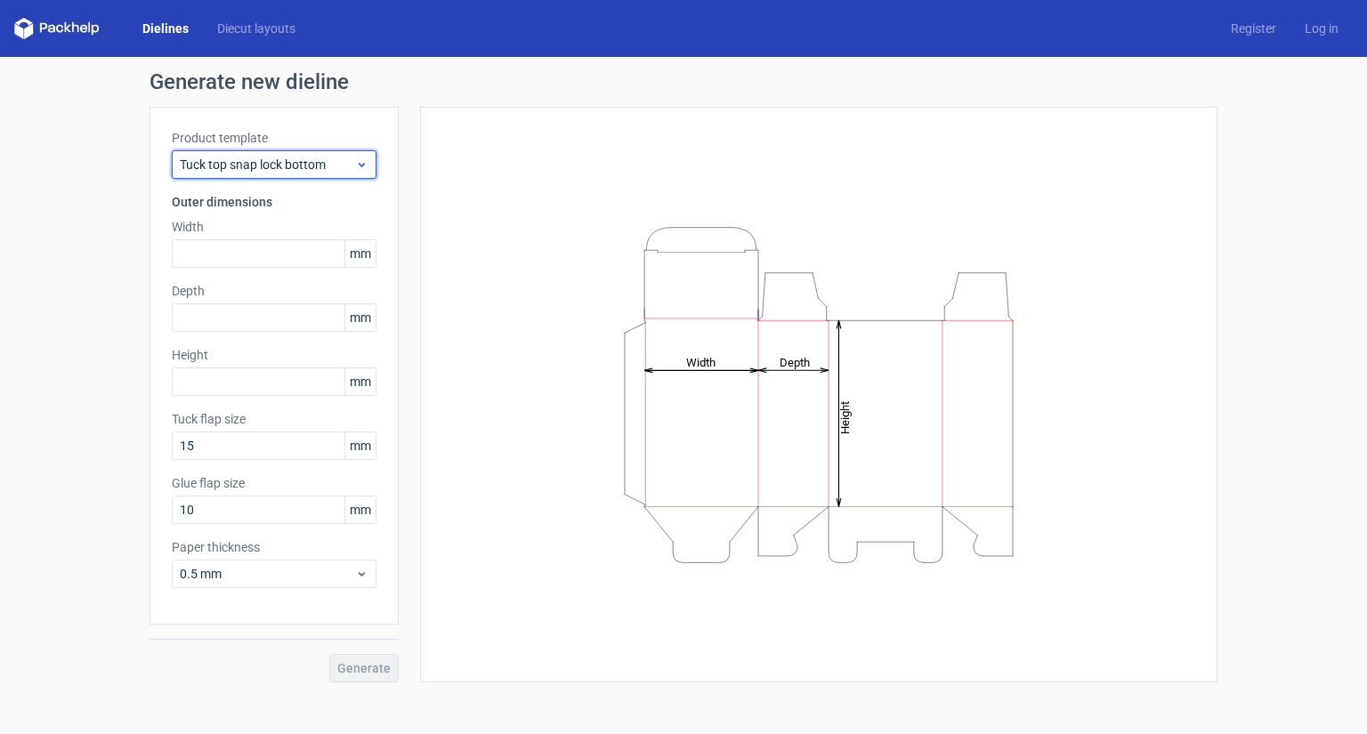
click at [352, 166] on span "Tuck top snap lock bottom" at bounding box center [267, 165] width 175 height 18
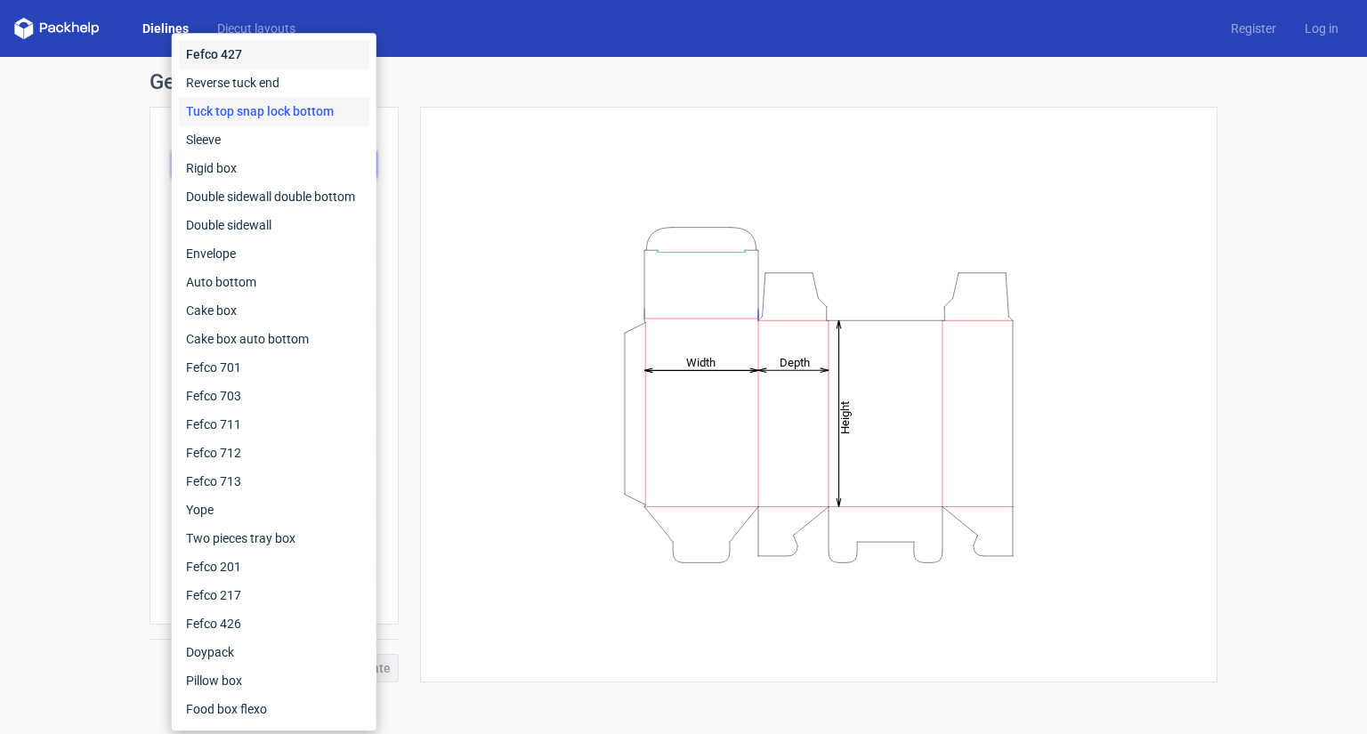
click at [240, 54] on div "Fefco 427" at bounding box center [274, 54] width 191 height 28
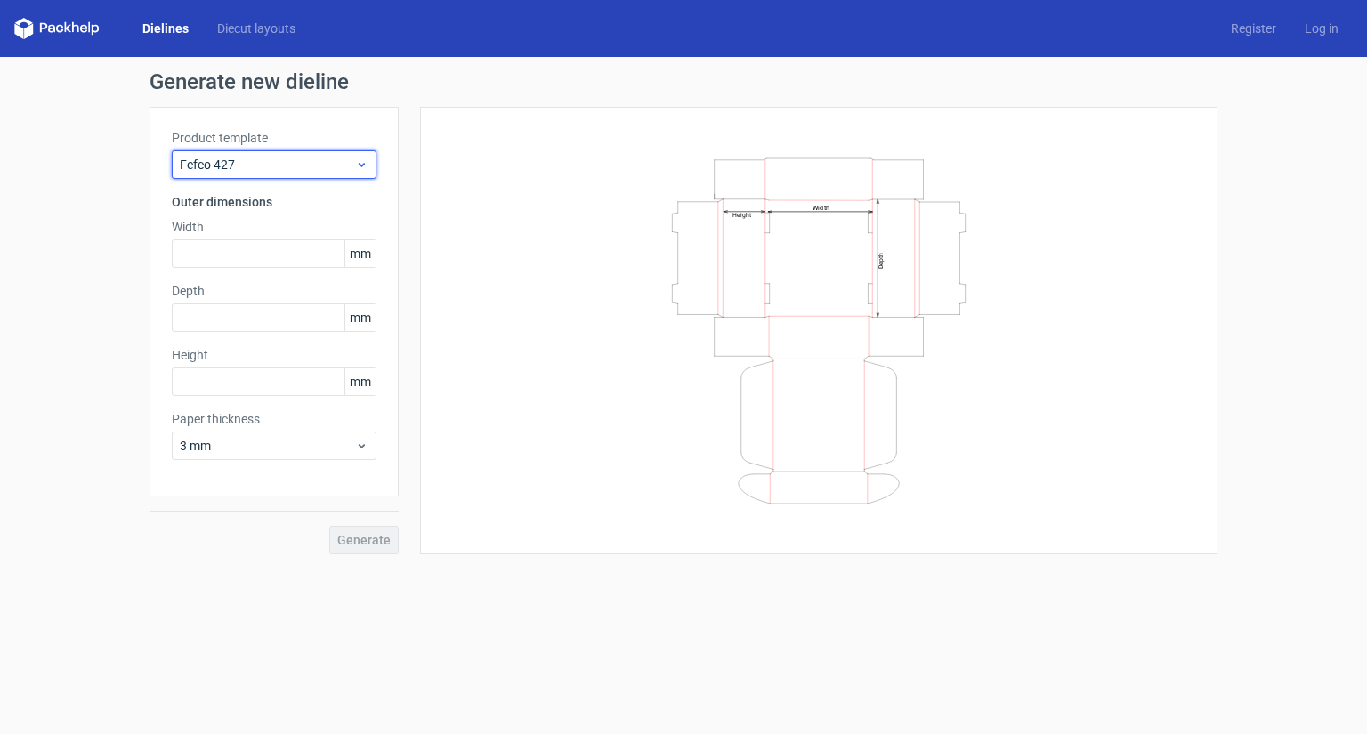
click at [233, 163] on span "Fefco 427" at bounding box center [267, 165] width 175 height 18
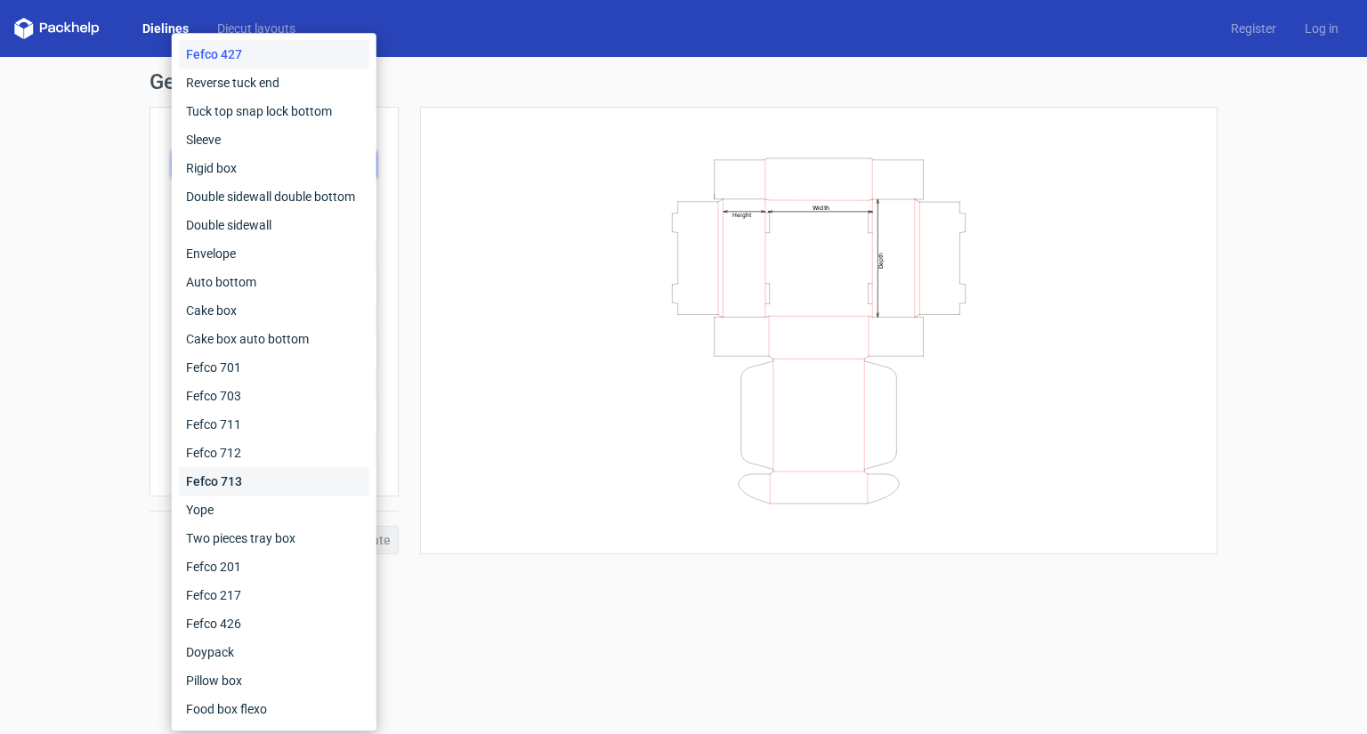
click at [239, 485] on div "Fefco 713" at bounding box center [274, 481] width 191 height 28
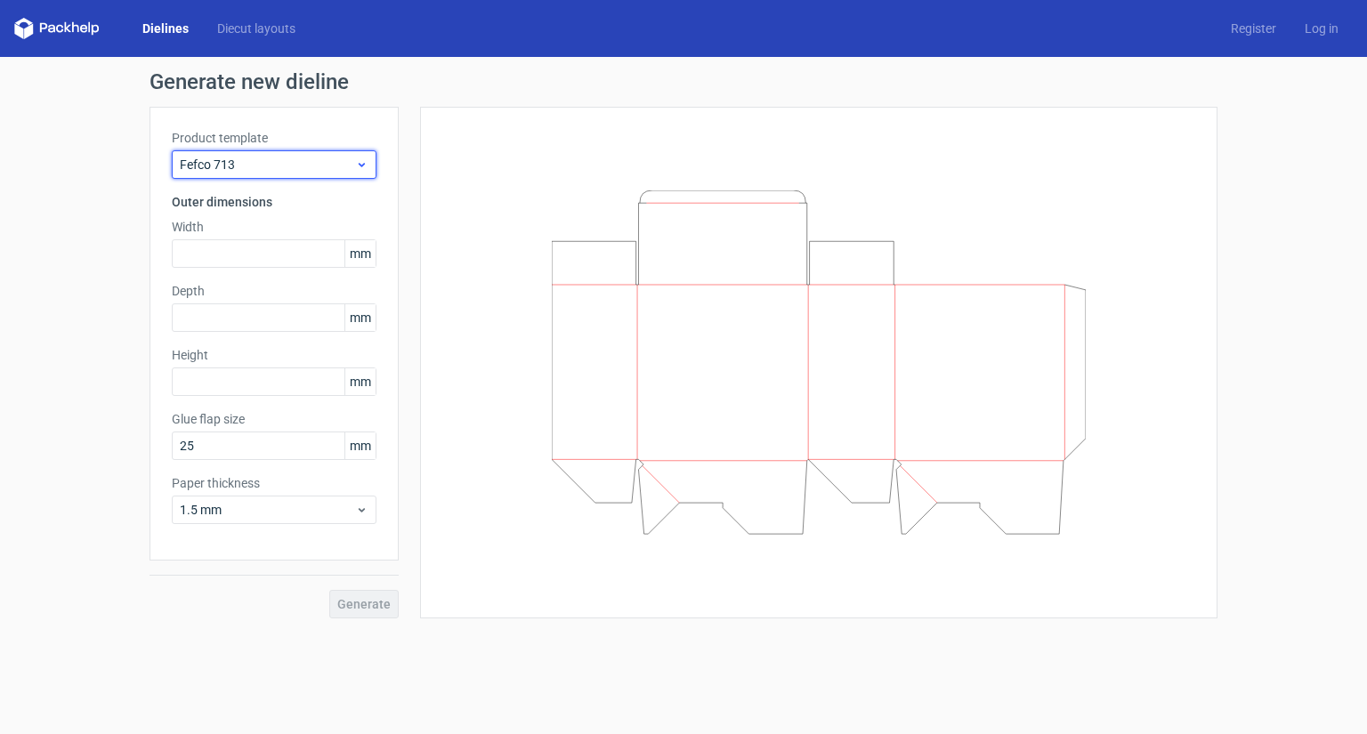
click at [259, 161] on span "Fefco 713" at bounding box center [267, 165] width 175 height 18
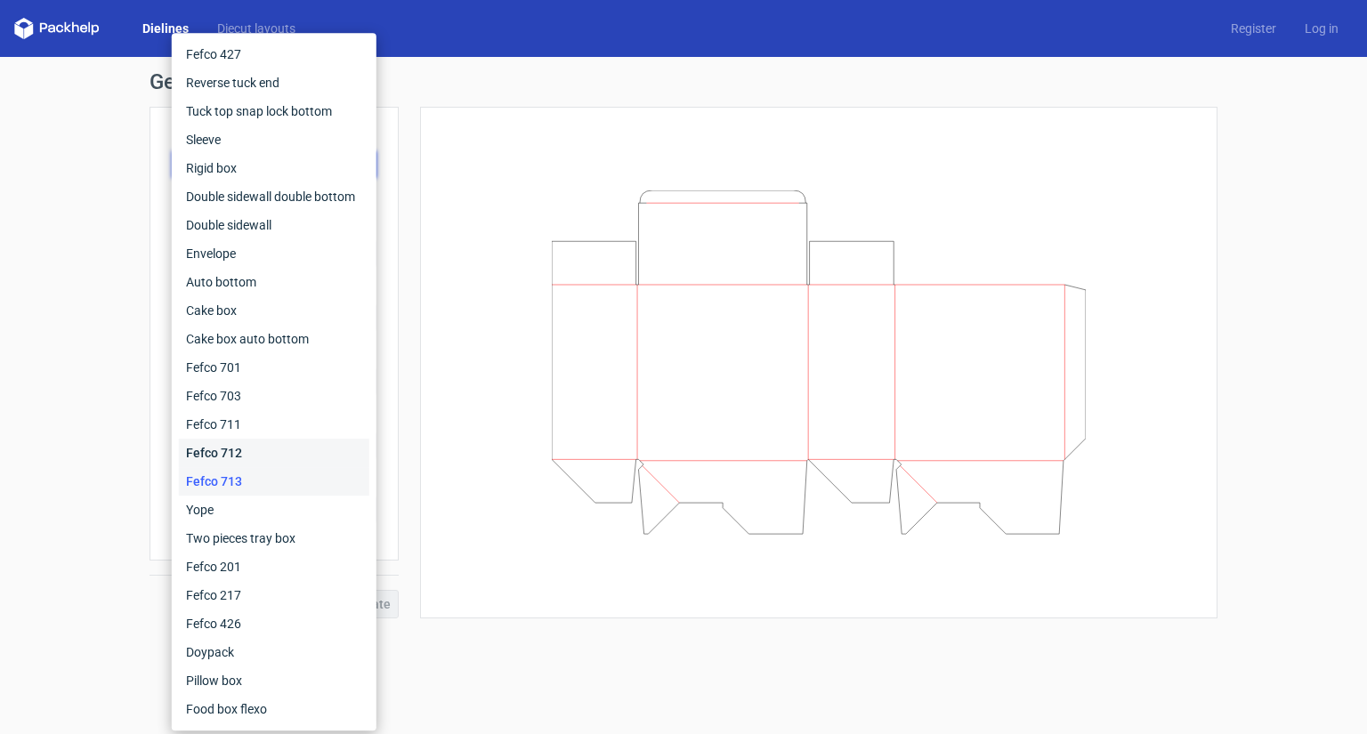
click at [248, 451] on div "Fefco 712" at bounding box center [274, 453] width 191 height 28
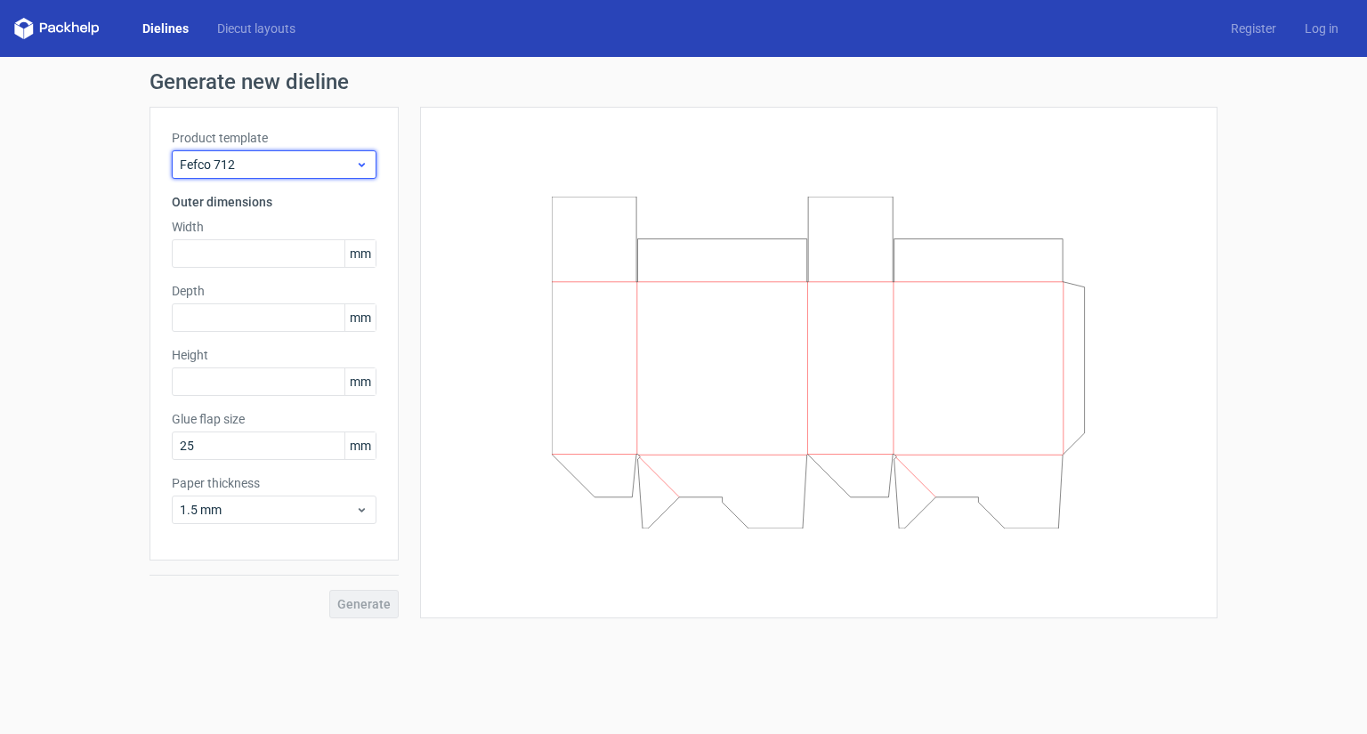
click at [255, 172] on span "Fefco 712" at bounding box center [267, 165] width 175 height 18
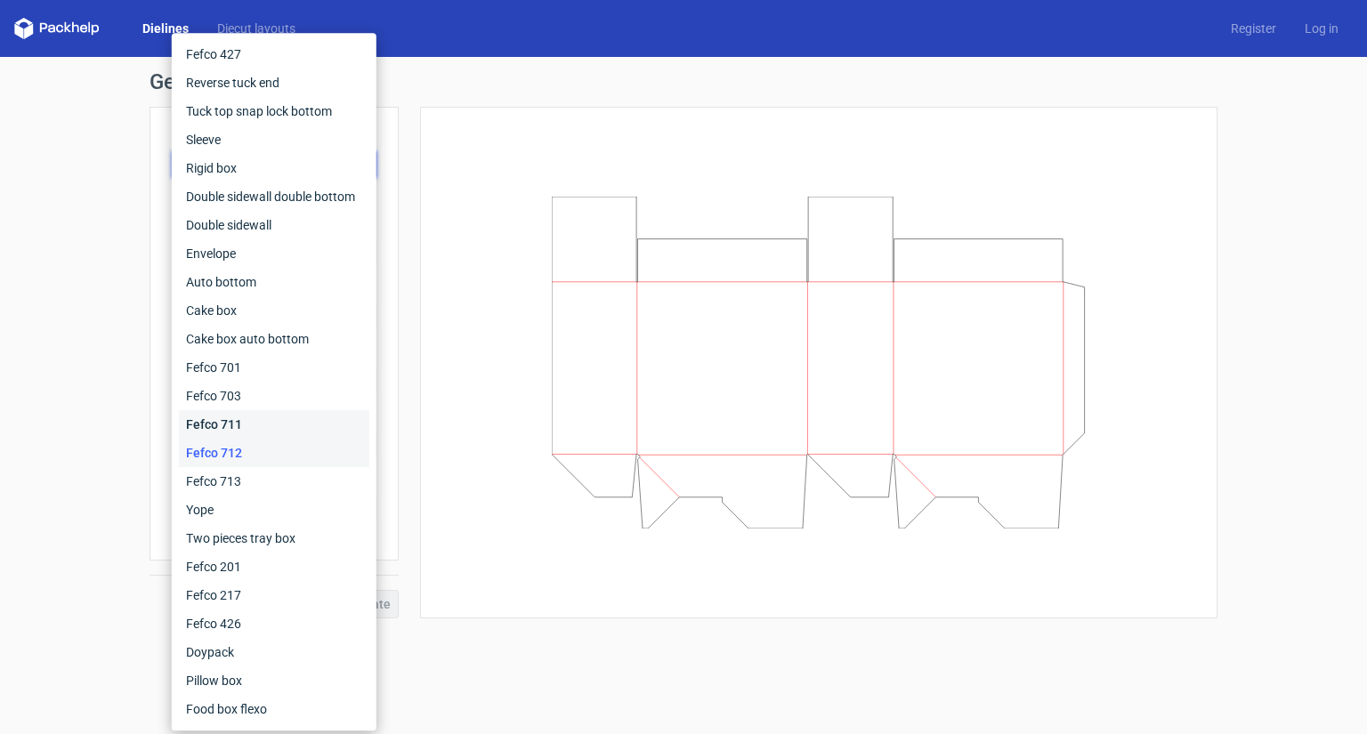
click at [230, 426] on div "Fefco 711" at bounding box center [274, 424] width 191 height 28
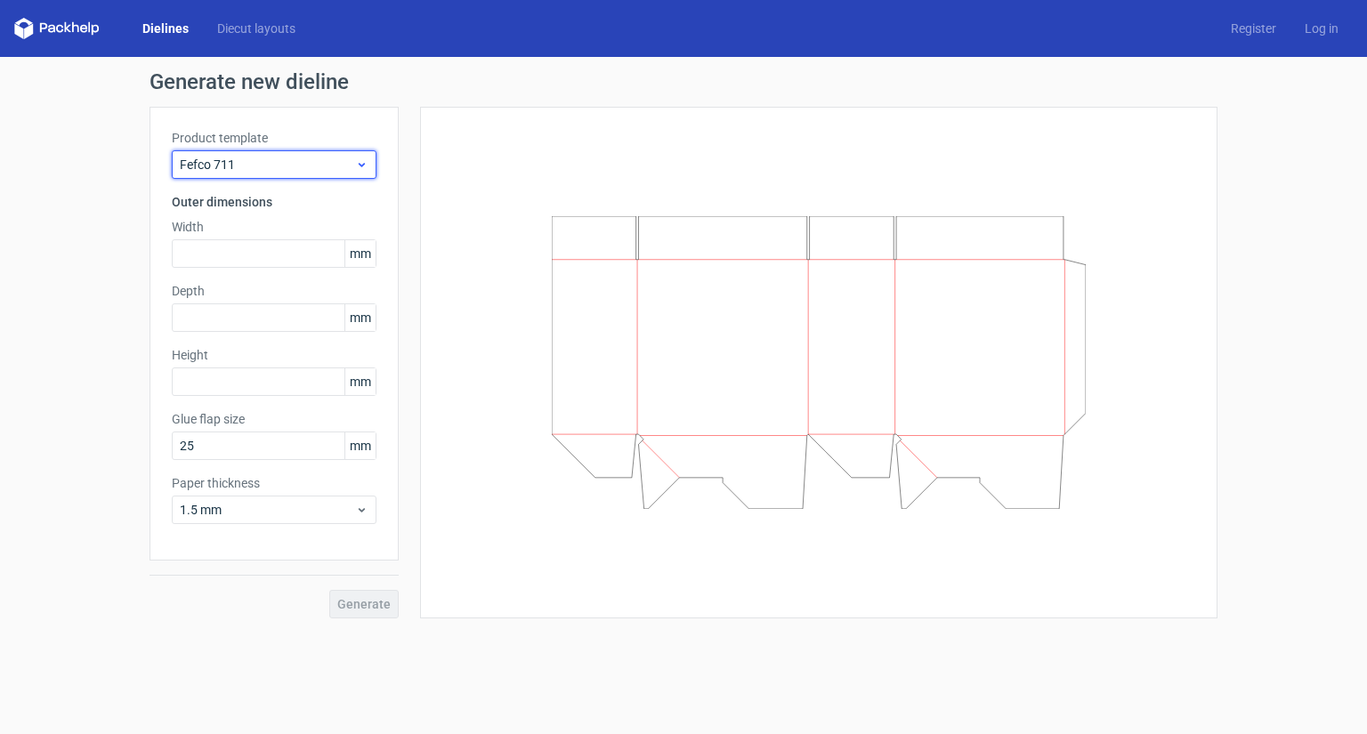
click at [258, 163] on span "Fefco 711" at bounding box center [267, 165] width 175 height 18
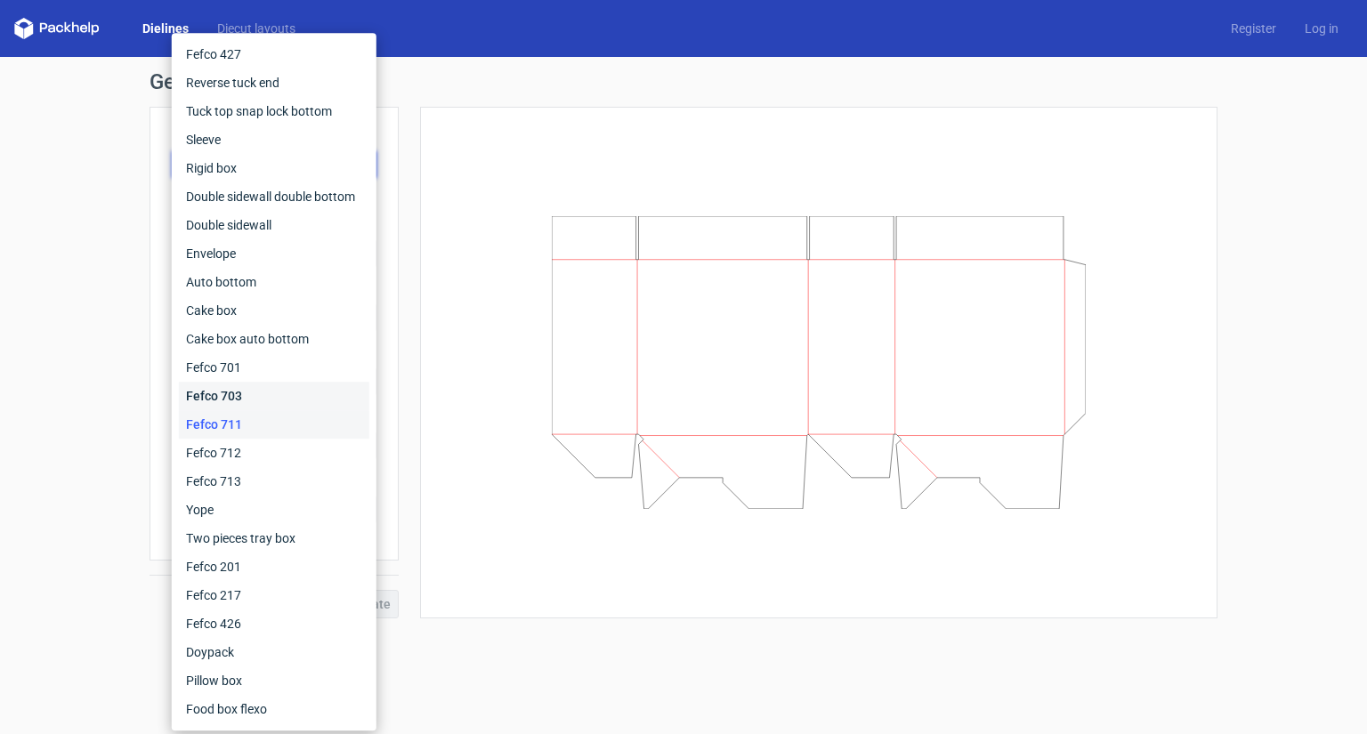
click at [253, 393] on div "Fefco 703" at bounding box center [274, 396] width 191 height 28
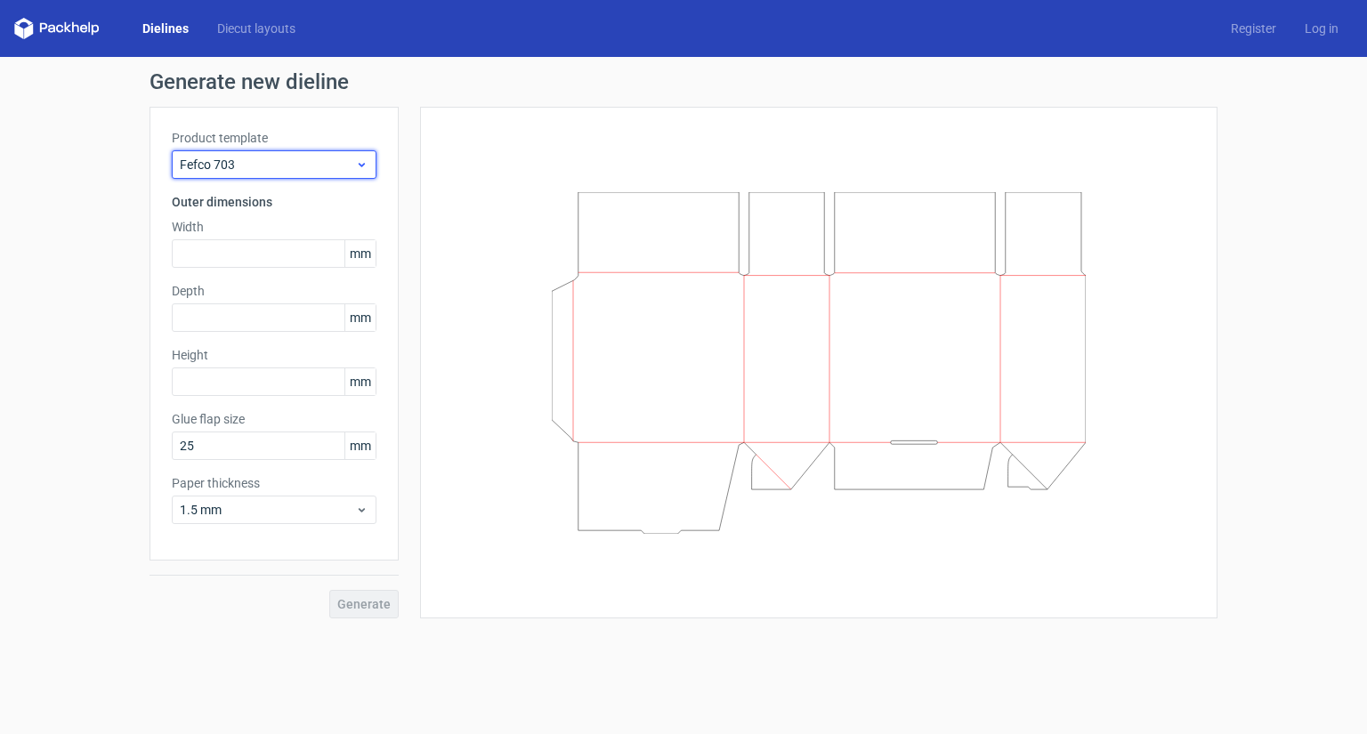
click at [272, 150] on div "Fefco 703" at bounding box center [274, 164] width 205 height 28
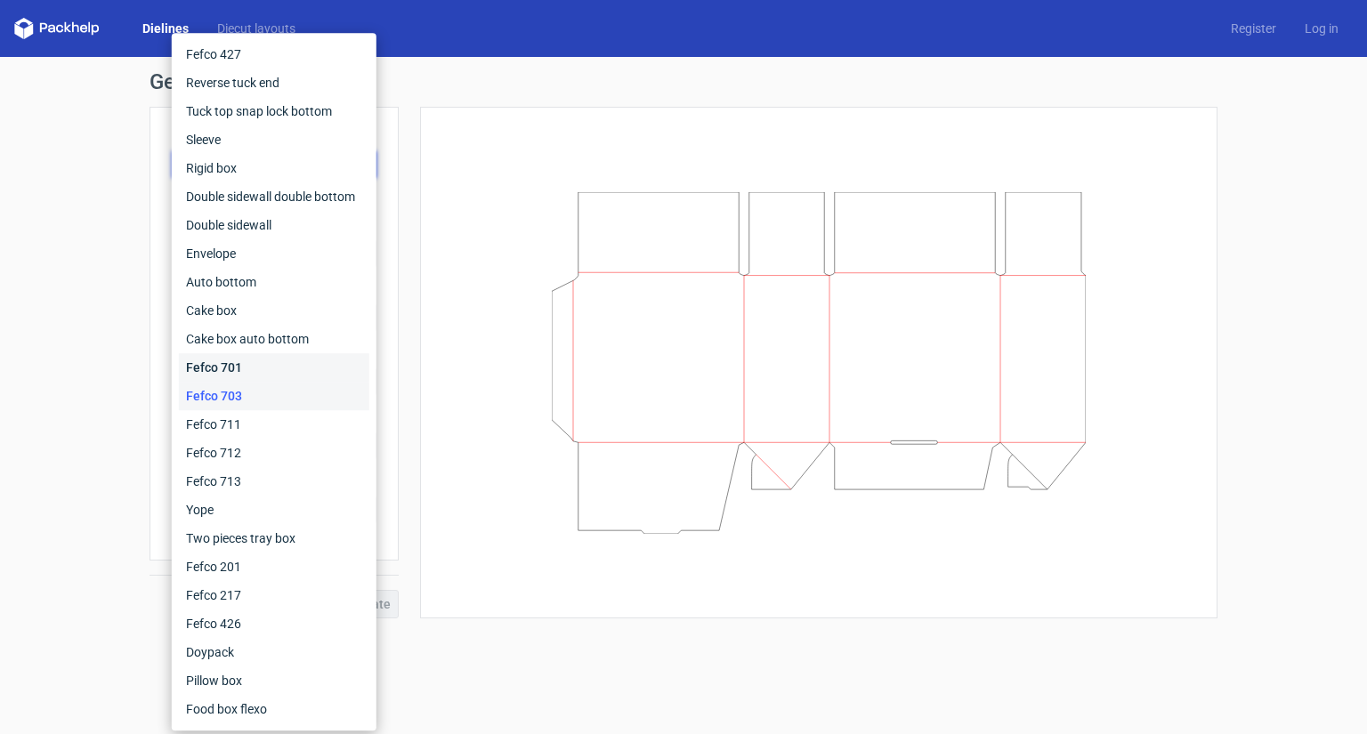
click at [242, 371] on div "Fefco 701" at bounding box center [274, 367] width 191 height 28
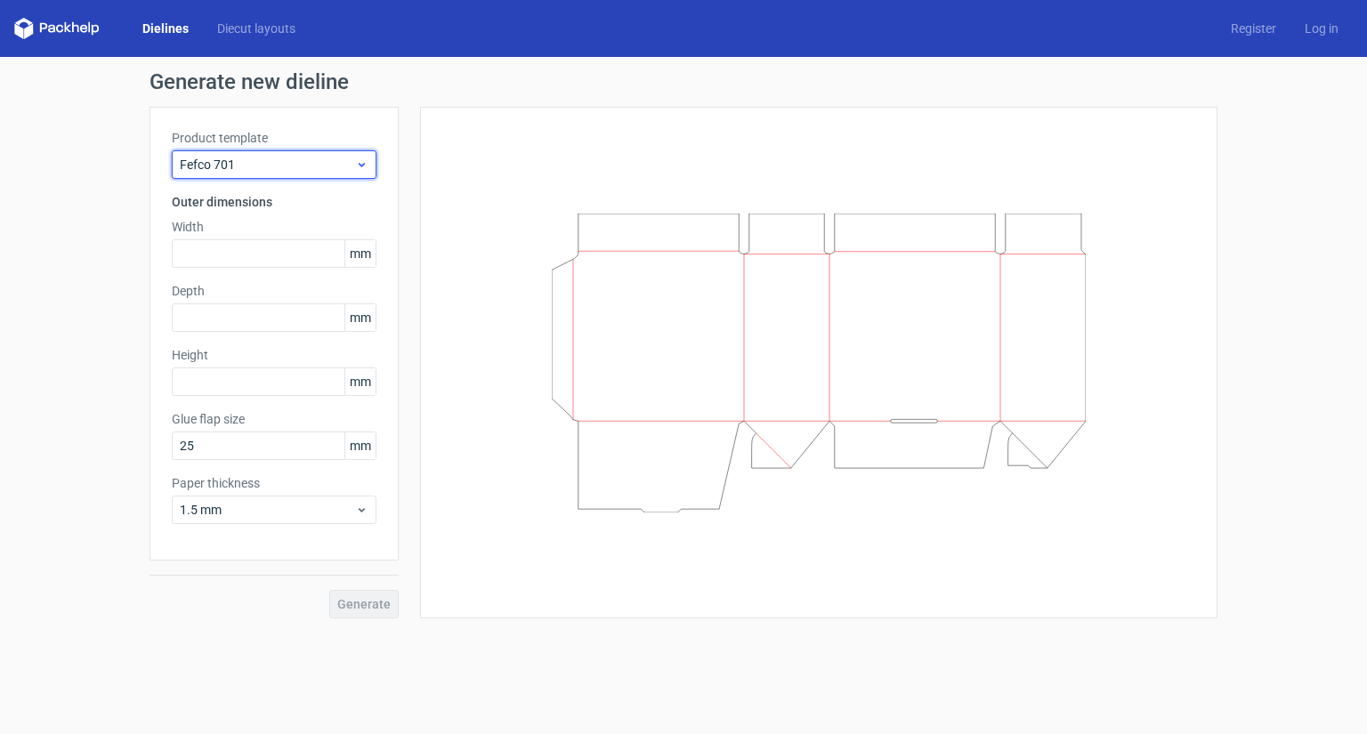
click at [266, 167] on span "Fefco 701" at bounding box center [267, 165] width 175 height 18
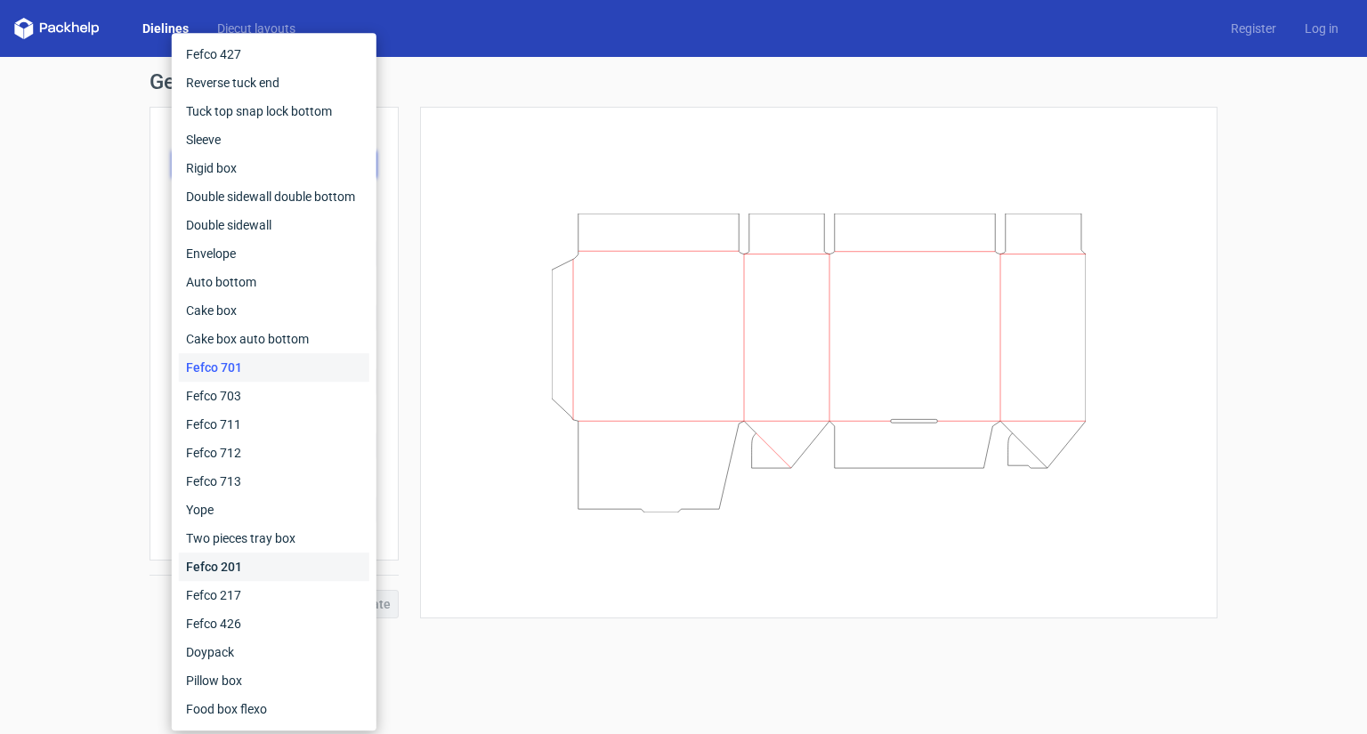
click at [233, 562] on div "Fefco 201" at bounding box center [274, 567] width 191 height 28
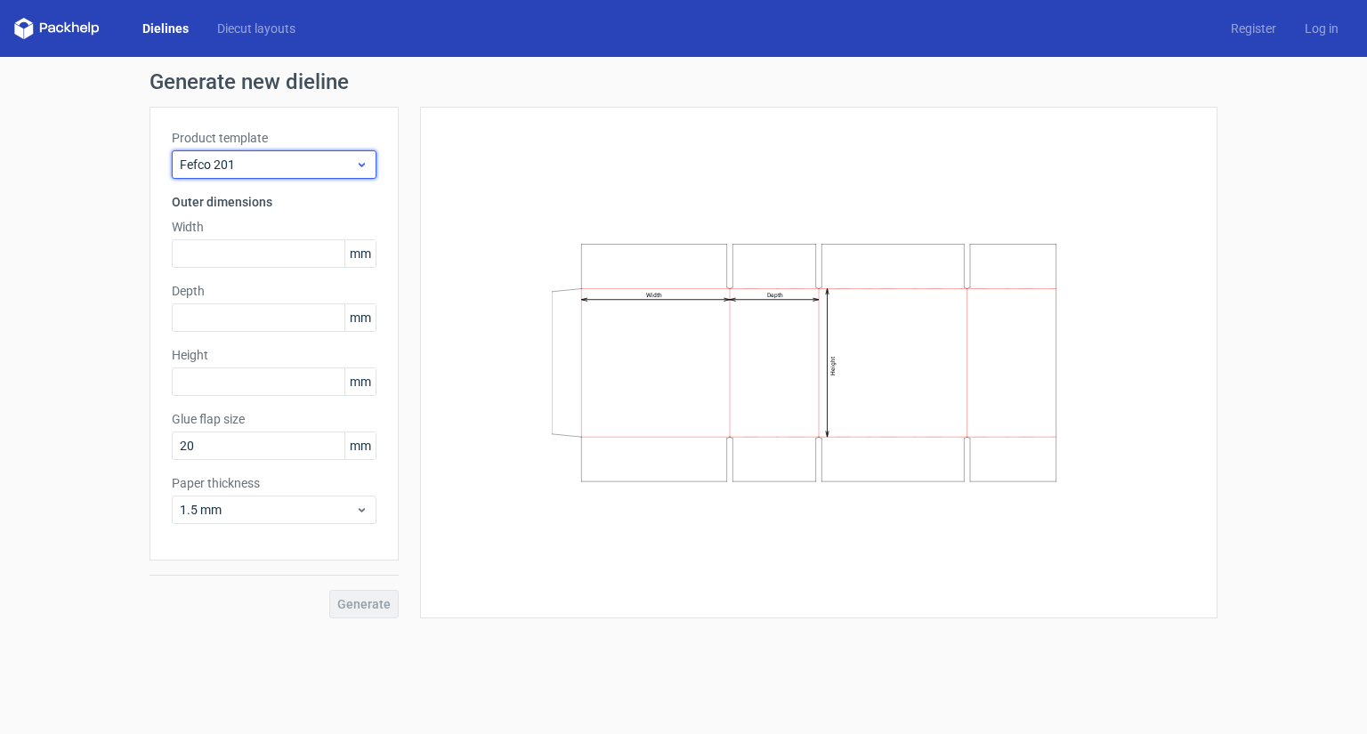
click at [233, 172] on span "Fefco 201" at bounding box center [267, 165] width 175 height 18
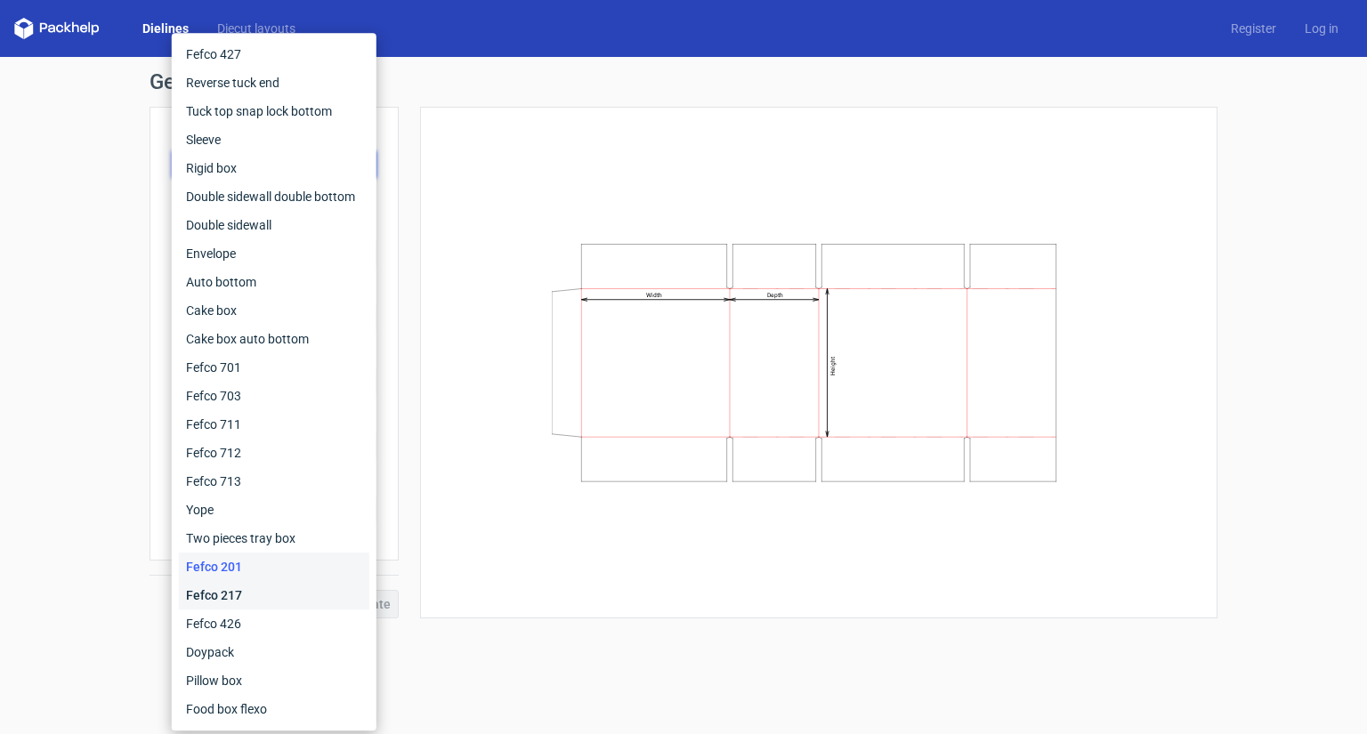
click at [253, 593] on div "Fefco 217" at bounding box center [274, 595] width 191 height 28
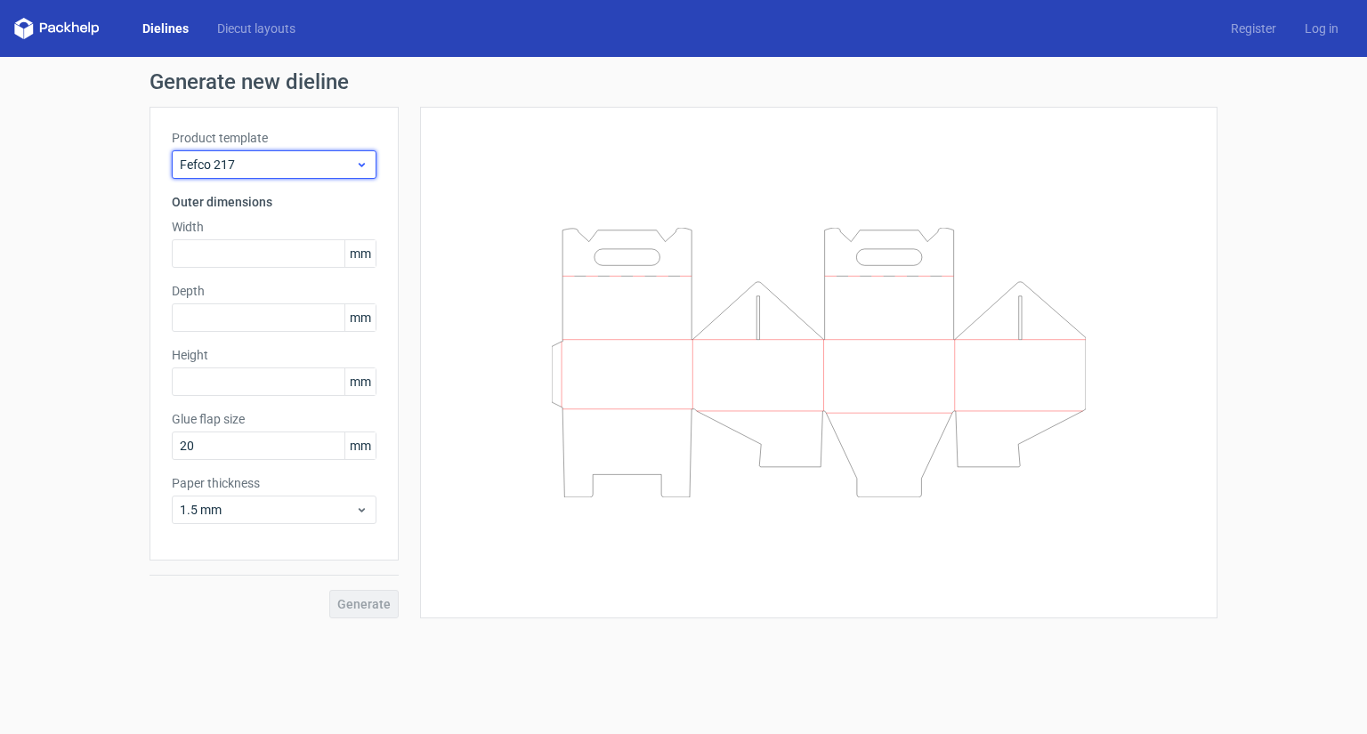
click at [274, 171] on span "Fefco 217" at bounding box center [267, 165] width 175 height 18
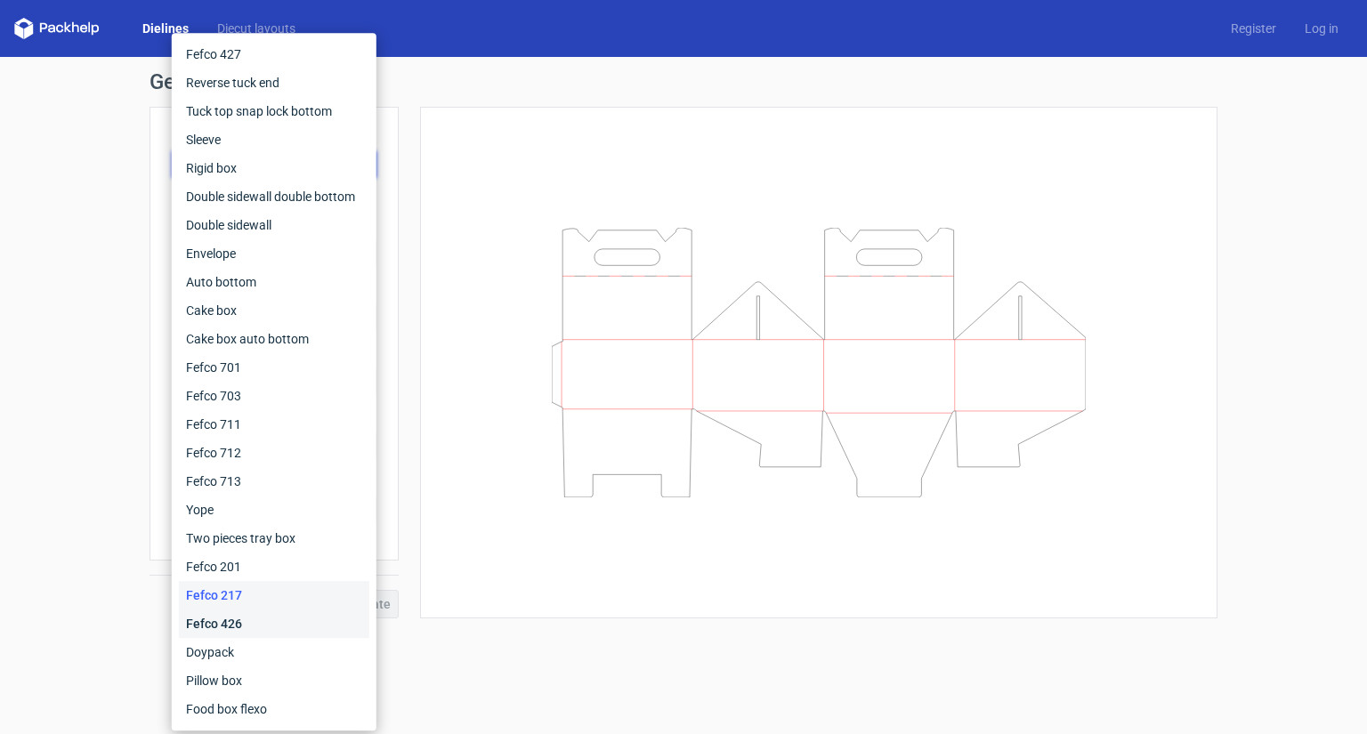
click at [228, 620] on div "Fefco 426" at bounding box center [274, 624] width 191 height 28
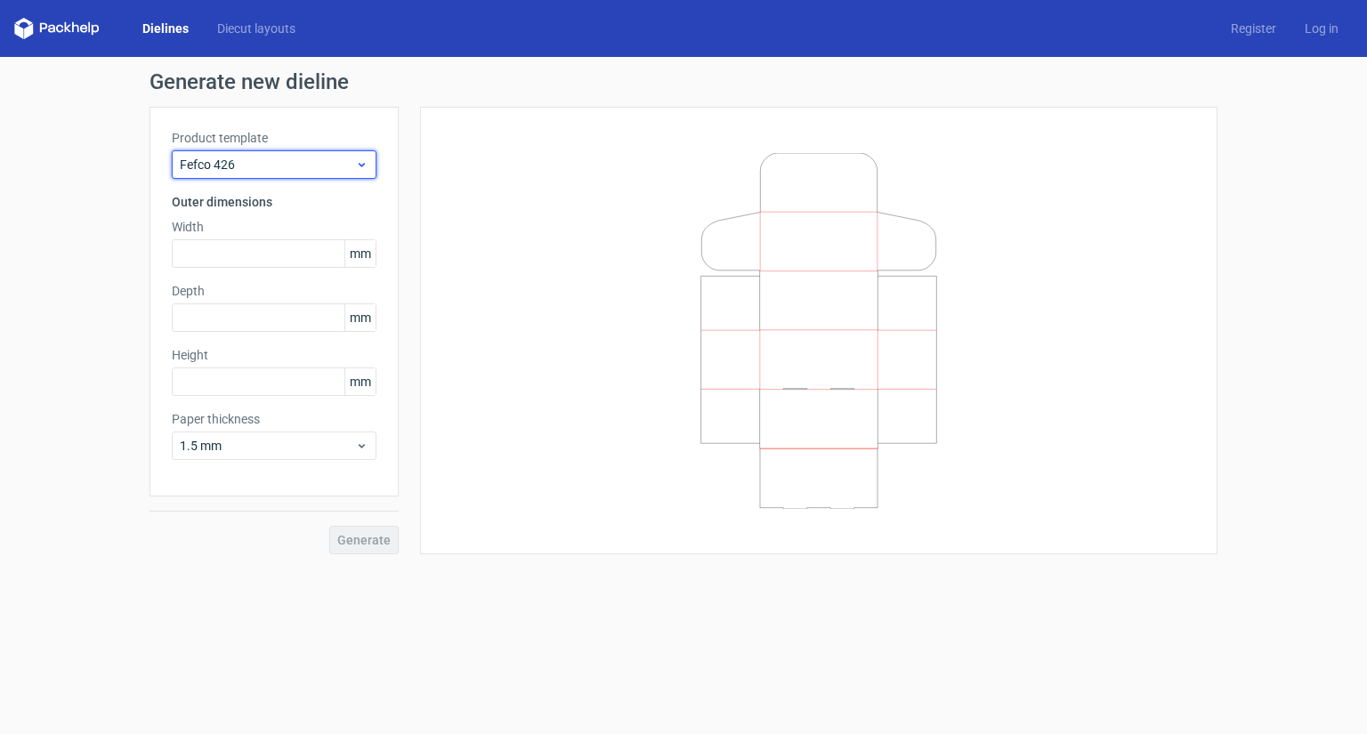
click at [296, 170] on span "Fefco 426" at bounding box center [267, 165] width 175 height 18
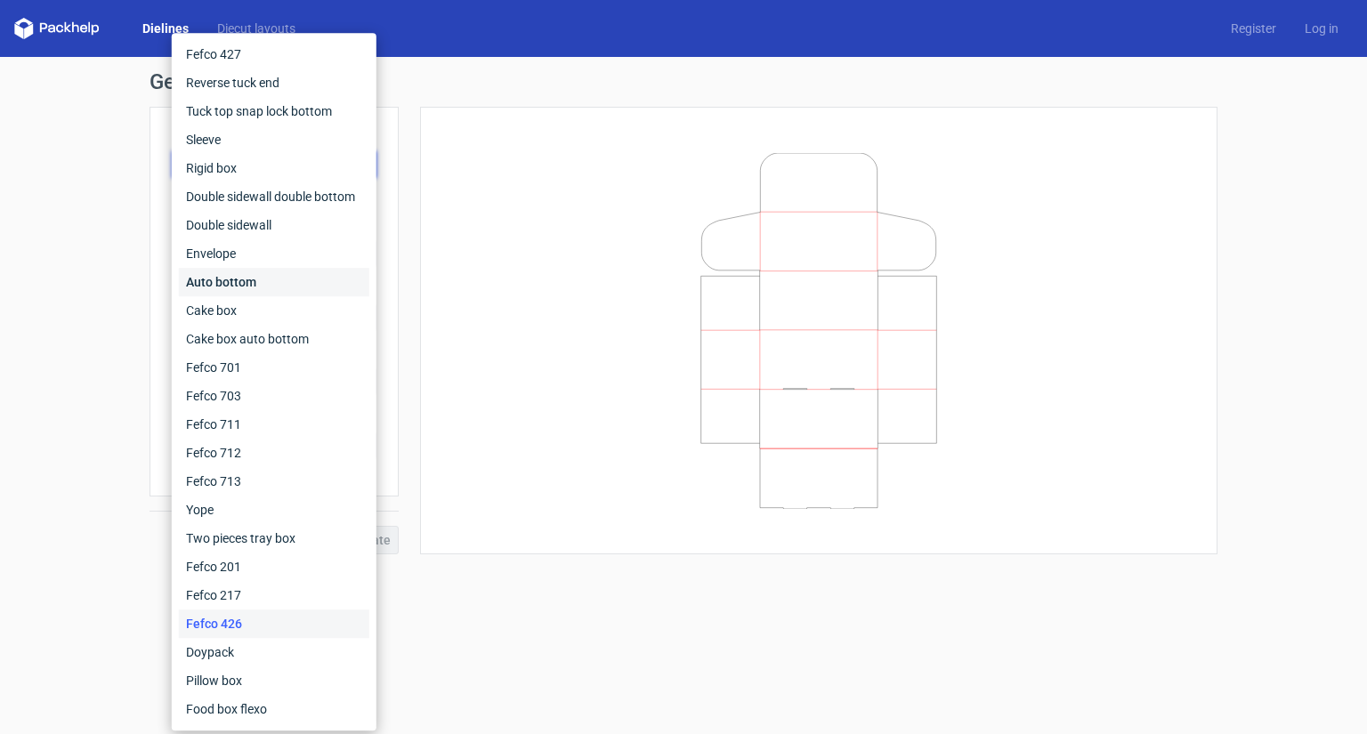
click at [214, 287] on div "Auto bottom" at bounding box center [274, 282] width 191 height 28
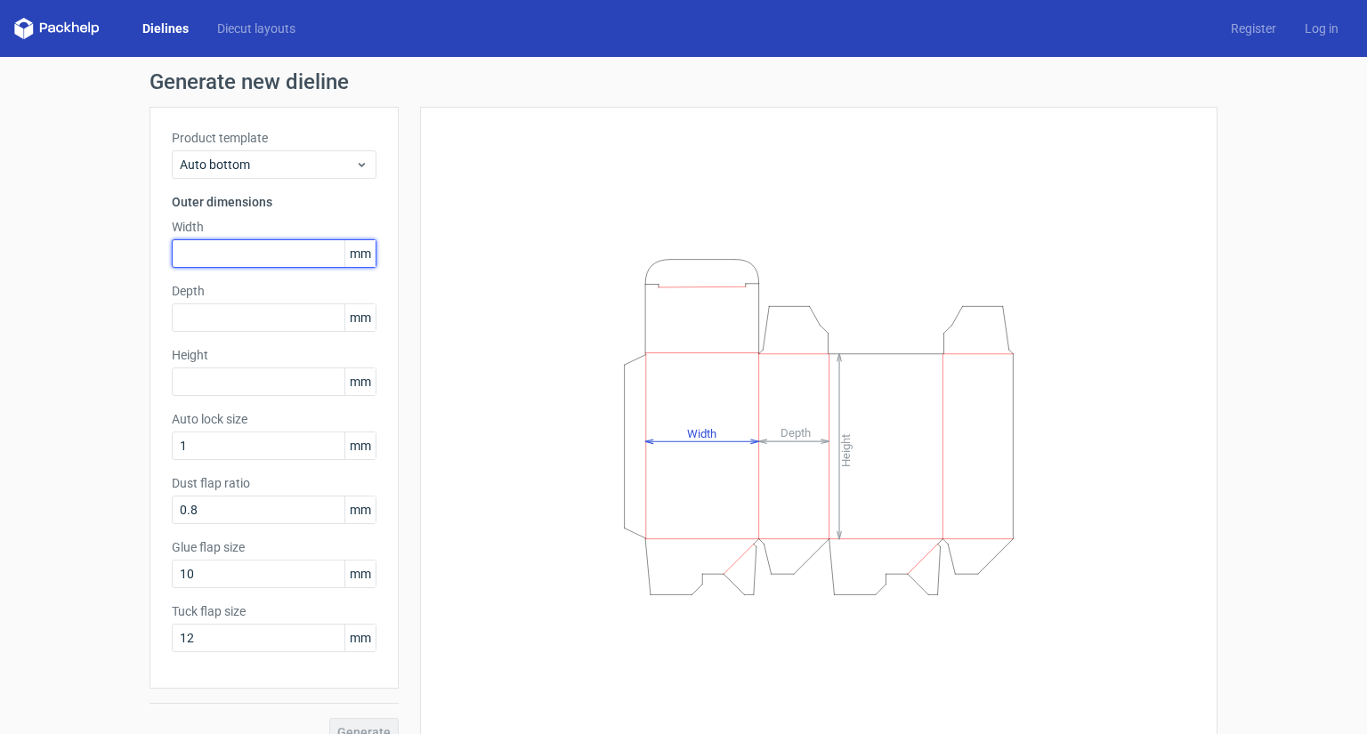
click at [207, 251] on input "text" at bounding box center [274, 253] width 205 height 28
type input "68"
type input "5"
type input "70"
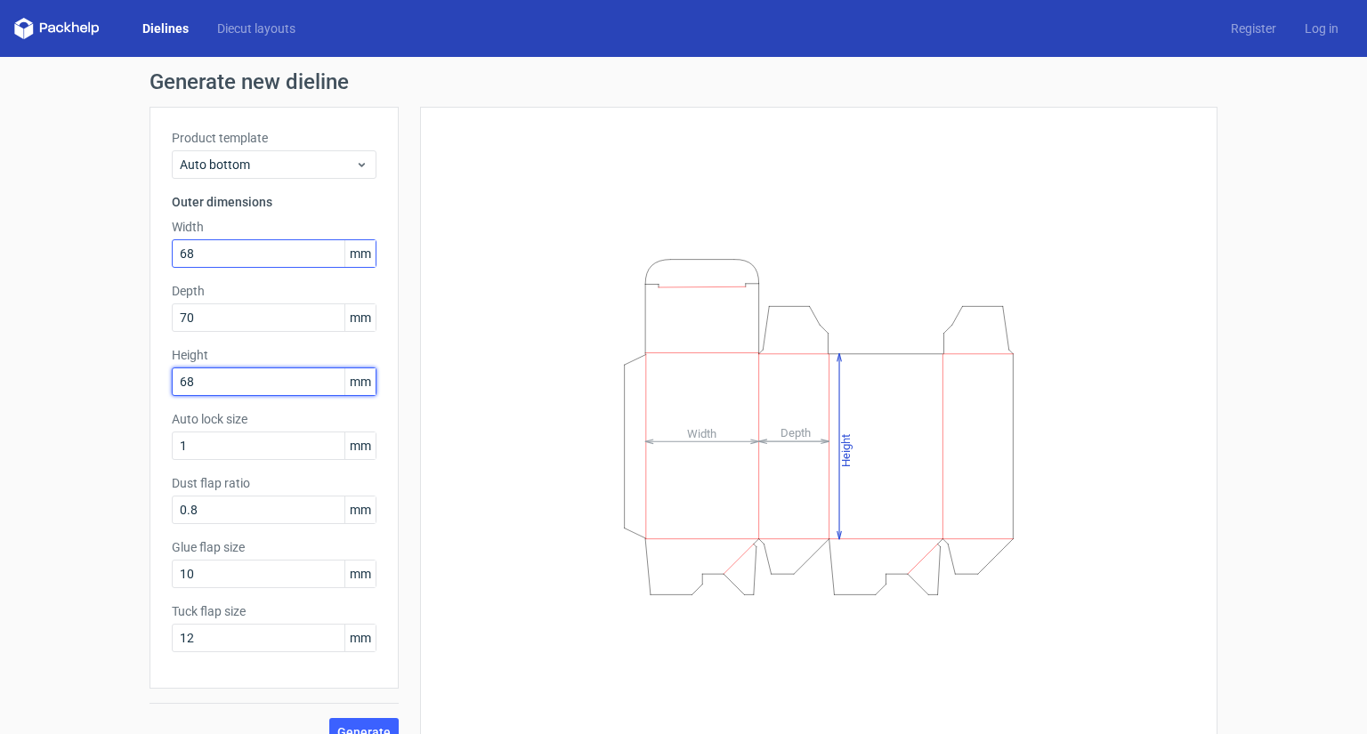
type input "68"
click at [329, 718] on button "Generate" at bounding box center [363, 732] width 69 height 28
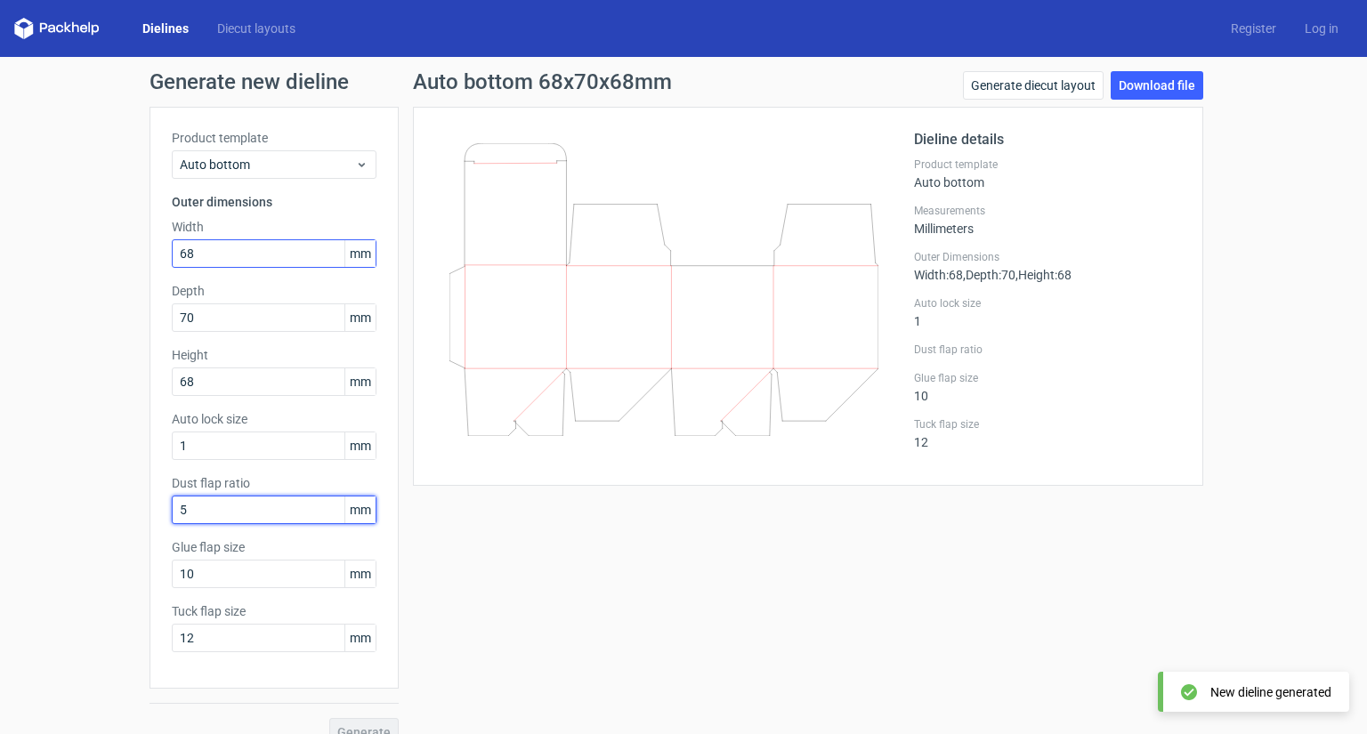
type input "5"
click at [329, 718] on button "Generate" at bounding box center [363, 732] width 69 height 28
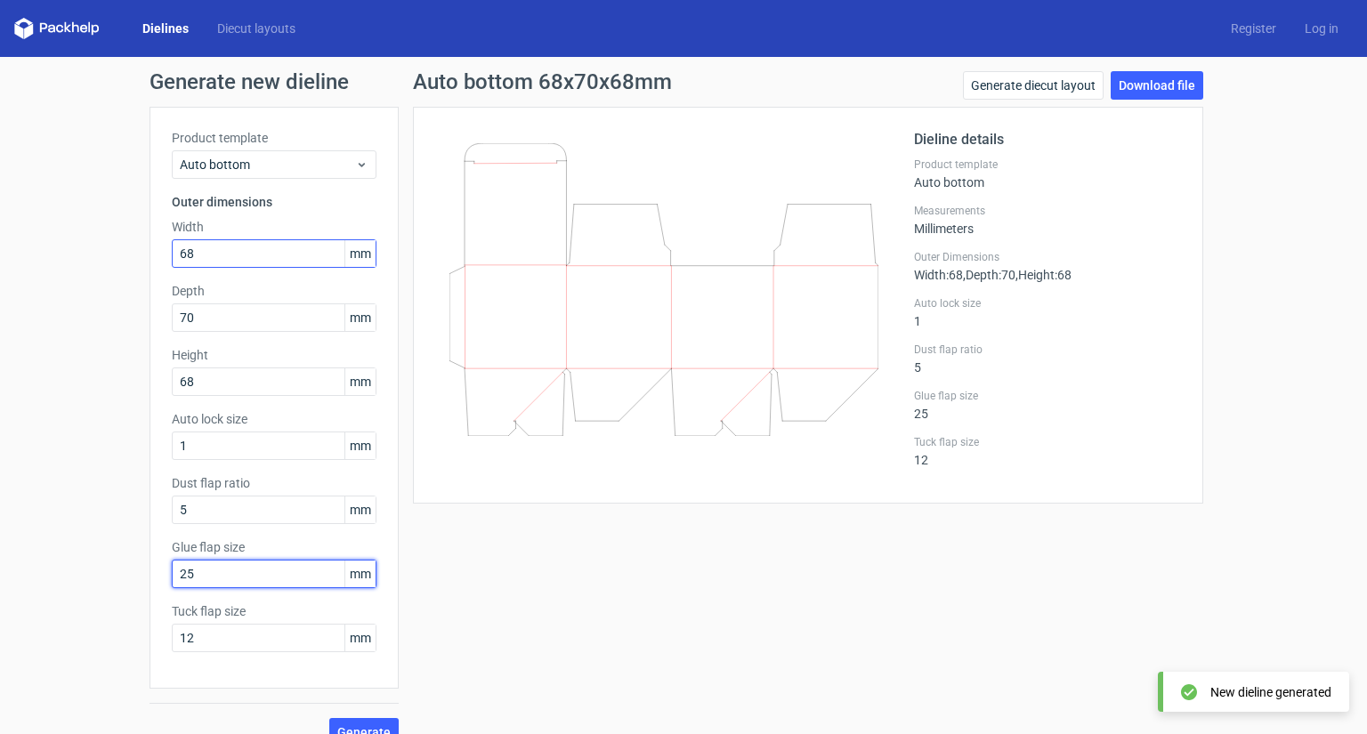
type input "25"
click at [329, 718] on button "Generate" at bounding box center [363, 732] width 69 height 28
click at [249, 643] on input "12" at bounding box center [274, 638] width 205 height 28
click at [248, 645] on input "12" at bounding box center [274, 638] width 205 height 28
click at [329, 718] on button "Generate" at bounding box center [363, 732] width 69 height 28
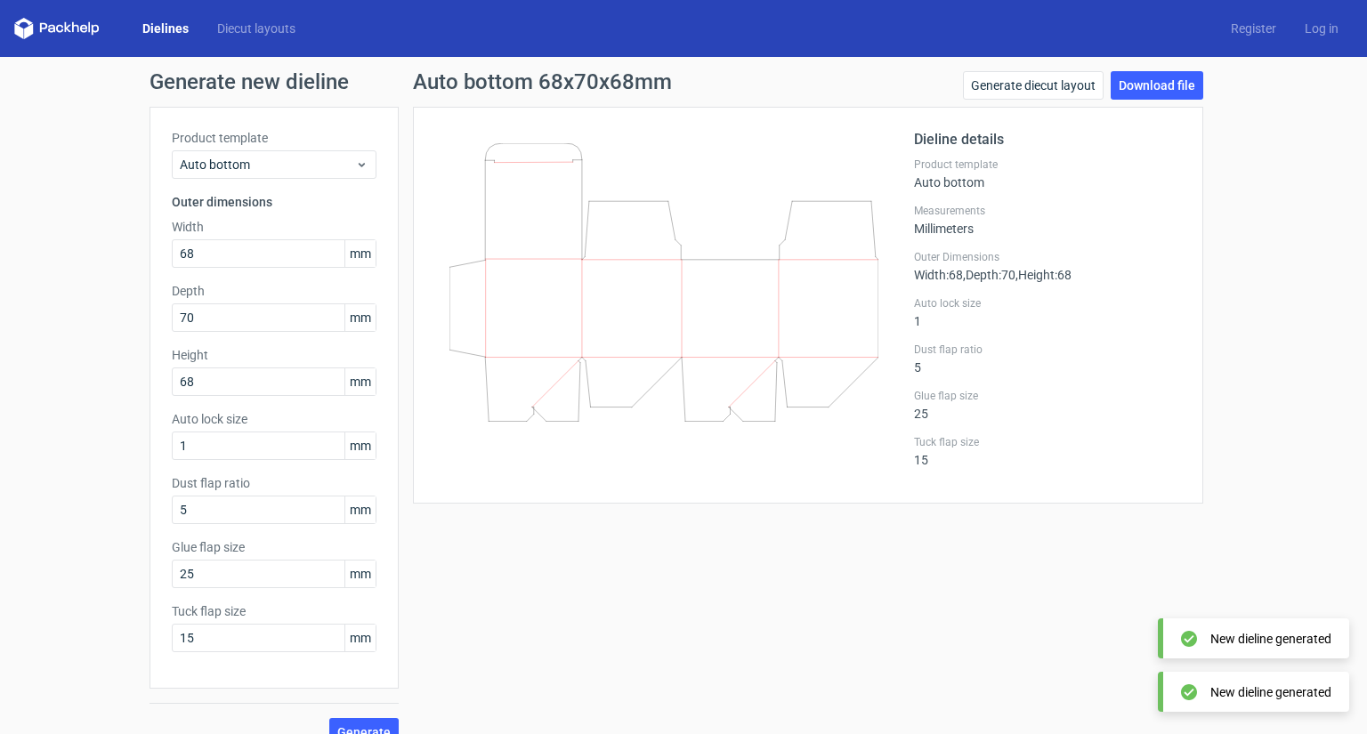
click at [879, 599] on div "Auto bottom 68x70x68mm Generate diecut layout Download file Dieline details Pro…" at bounding box center [808, 409] width 819 height 676
click at [231, 641] on input "15" at bounding box center [274, 638] width 205 height 28
type input "20"
click at [329, 718] on button "Generate" at bounding box center [363, 732] width 69 height 28
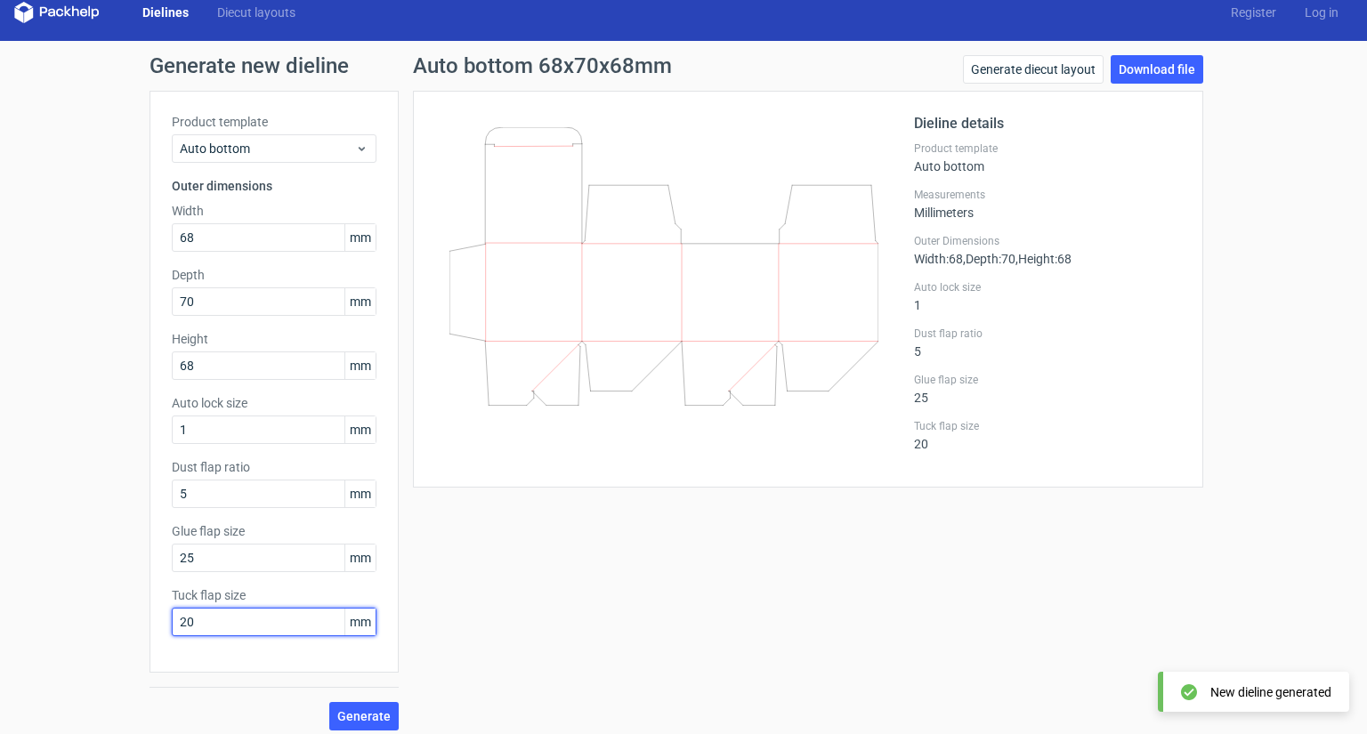
scroll to position [26, 0]
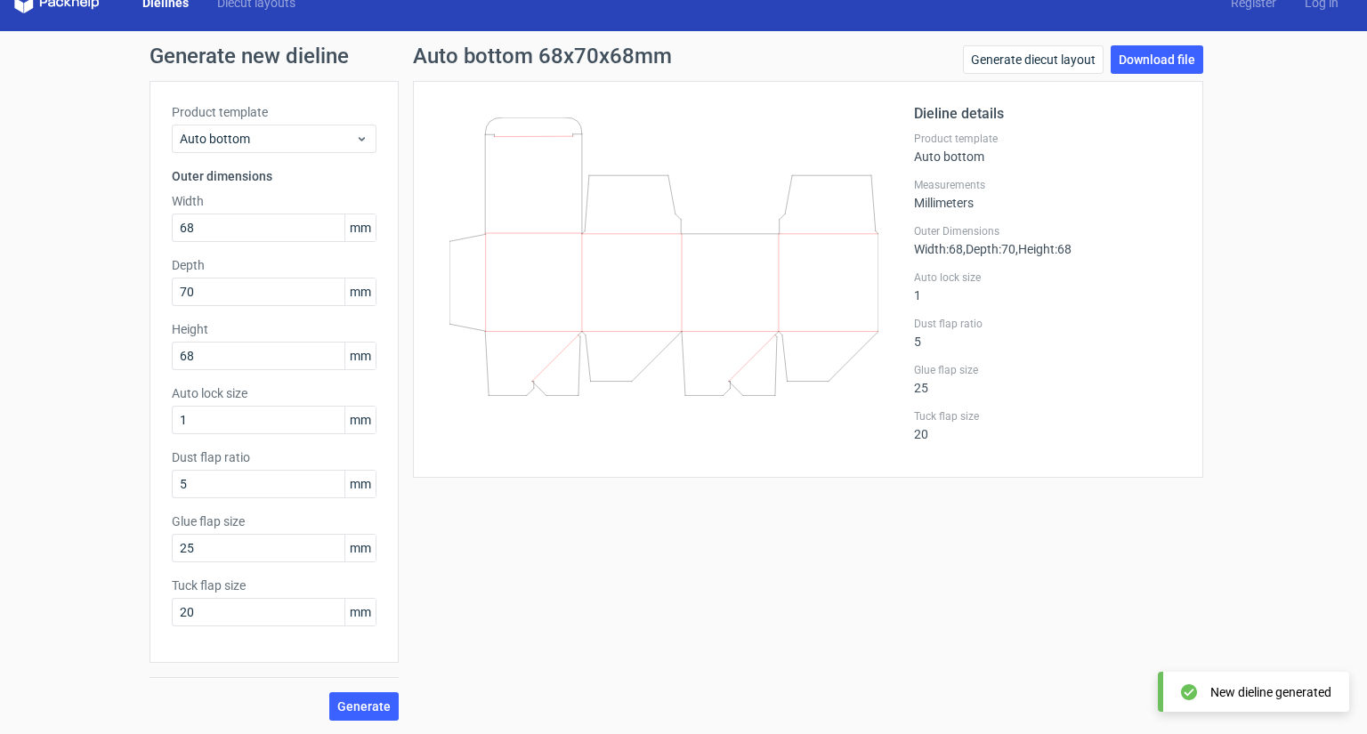
drag, startPoint x: 625, startPoint y: 517, endPoint x: 613, endPoint y: 511, distance: 13.1
click at [623, 517] on div "Auto bottom 68x70x68mm Generate diecut layout Download file Dieline details Pro…" at bounding box center [808, 383] width 819 height 676
click at [353, 697] on button "Generate" at bounding box center [363, 707] width 69 height 28
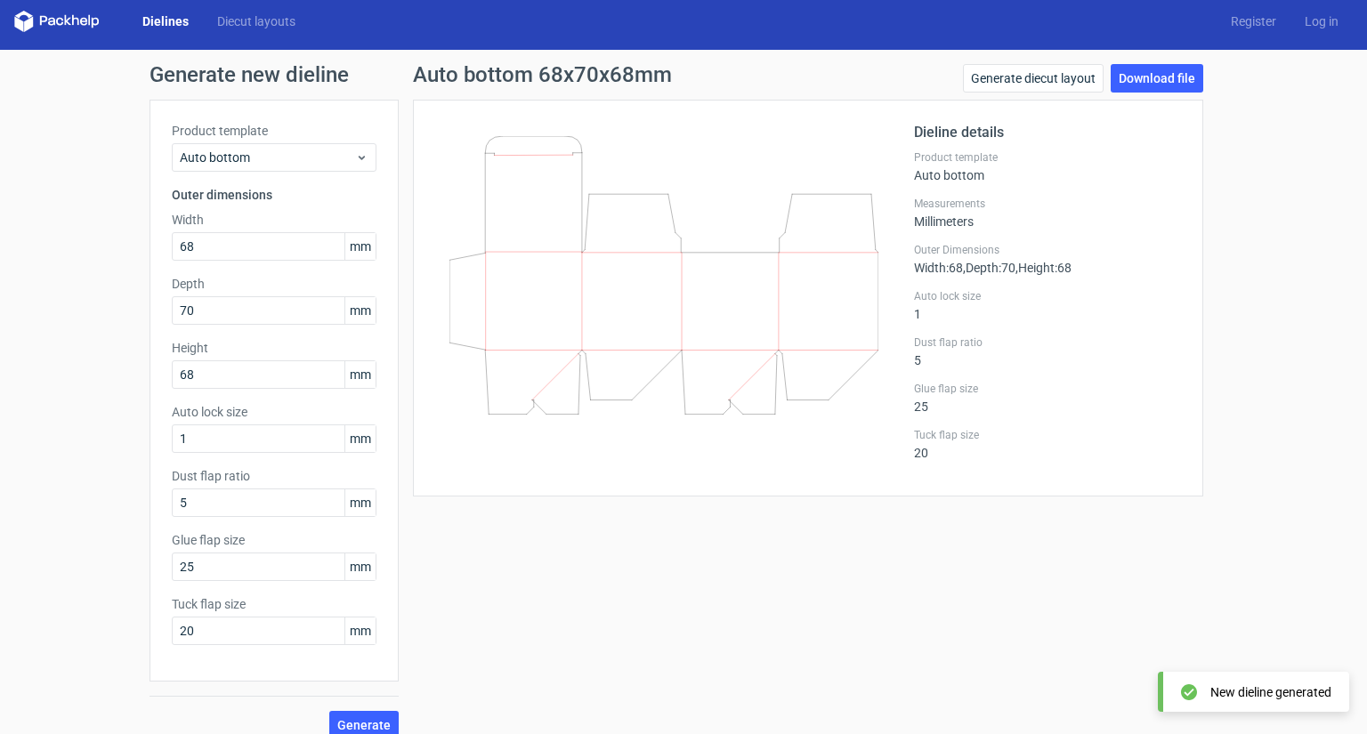
scroll to position [0, 0]
